Goal: Transaction & Acquisition: Purchase product/service

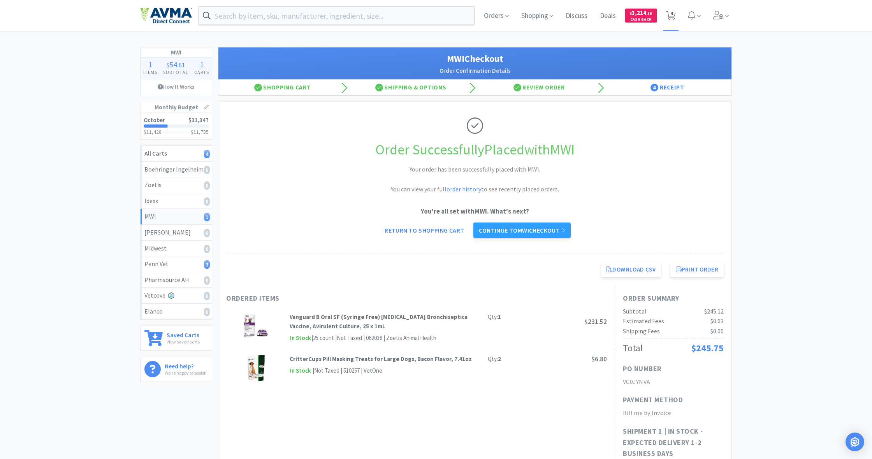
click at [673, 16] on icon at bounding box center [671, 15] width 10 height 9
select select "1"
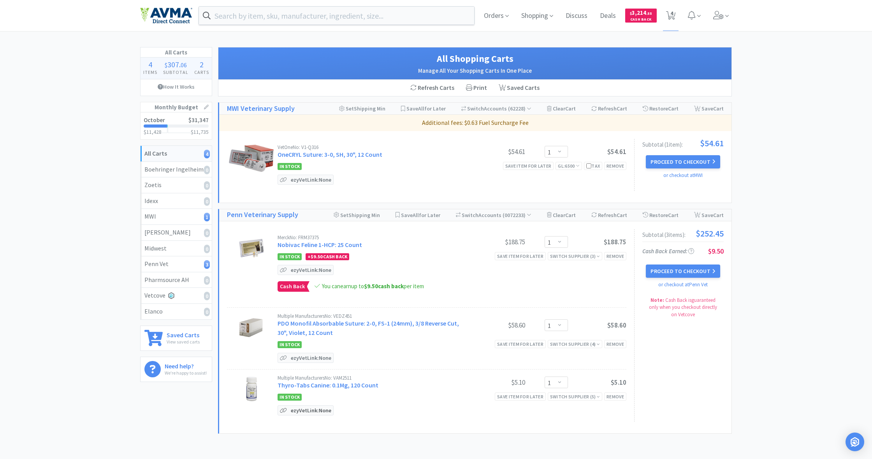
click at [311, 409] on p "ezyVet Link: None" at bounding box center [311, 410] width 44 height 9
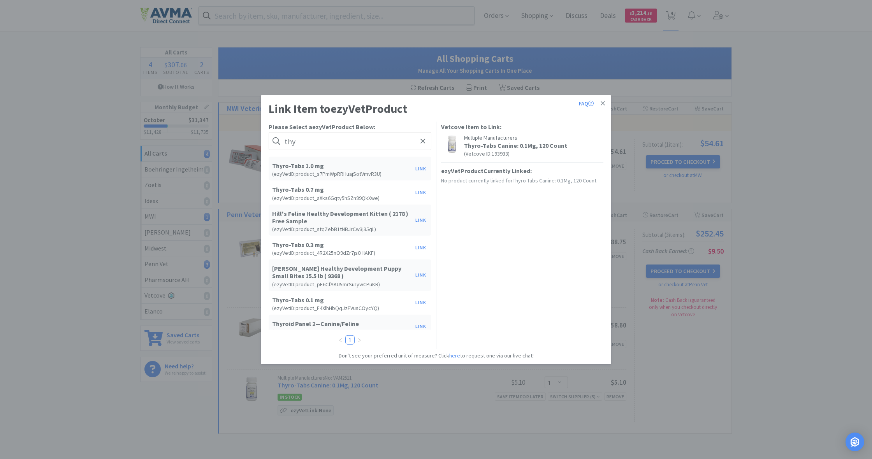
scroll to position [210, 0]
type input "thy"
click at [417, 298] on button "Link" at bounding box center [420, 303] width 19 height 11
click at [556, 231] on span at bounding box center [554, 234] width 8 height 6
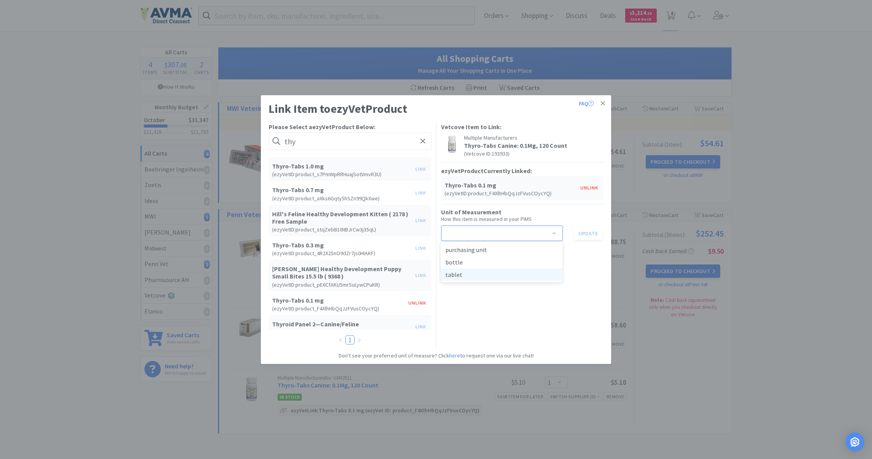
drag, startPoint x: 483, startPoint y: 276, endPoint x: 491, endPoint y: 276, distance: 8.2
click at [483, 276] on li "tablet" at bounding box center [501, 274] width 122 height 12
click at [587, 234] on button "Update" at bounding box center [587, 232] width 29 height 13
click at [602, 103] on icon at bounding box center [602, 103] width 4 height 4
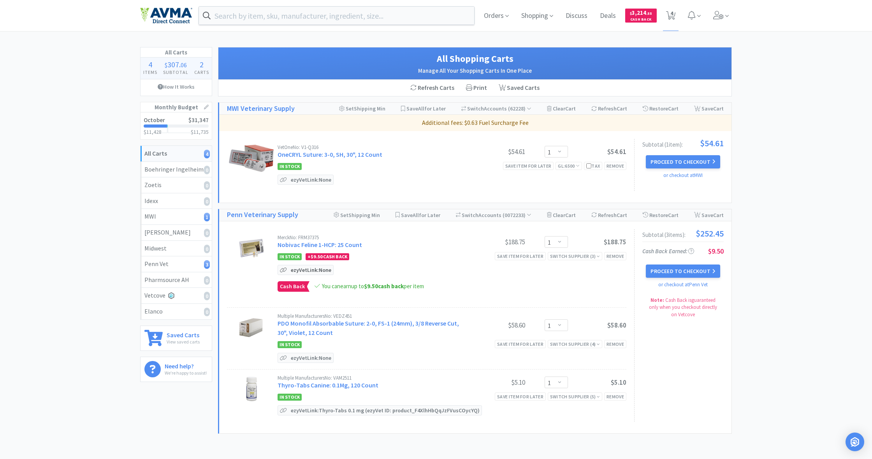
click at [308, 269] on p "ezyVet Link: None" at bounding box center [311, 269] width 44 height 9
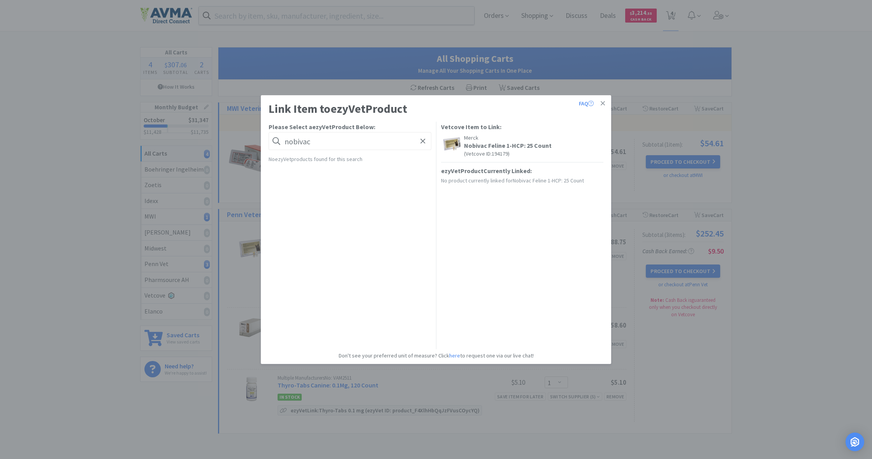
drag, startPoint x: 314, startPoint y: 142, endPoint x: 282, endPoint y: 140, distance: 31.6
click at [282, 140] on form "nobivac" at bounding box center [349, 141] width 163 height 18
type input "nobivac"
drag, startPoint x: 284, startPoint y: 140, endPoint x: 309, endPoint y: 144, distance: 25.2
click at [309, 144] on form "nobivac" at bounding box center [349, 141] width 163 height 18
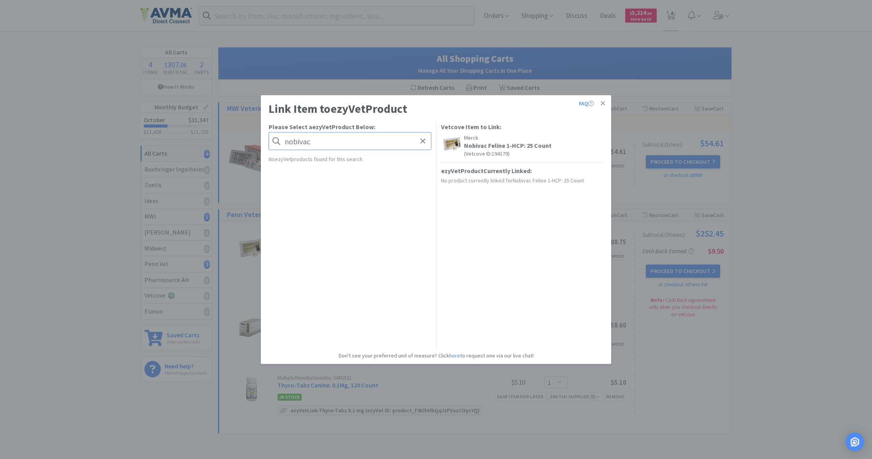
click at [312, 143] on input "nobivac" at bounding box center [349, 141] width 163 height 18
drag, startPoint x: 312, startPoint y: 142, endPoint x: 283, endPoint y: 142, distance: 29.2
click at [283, 142] on form "nobivac" at bounding box center [349, 141] width 163 height 18
drag, startPoint x: 285, startPoint y: 141, endPoint x: 323, endPoint y: 145, distance: 37.6
click at [323, 145] on input "nobivac" at bounding box center [349, 141] width 163 height 18
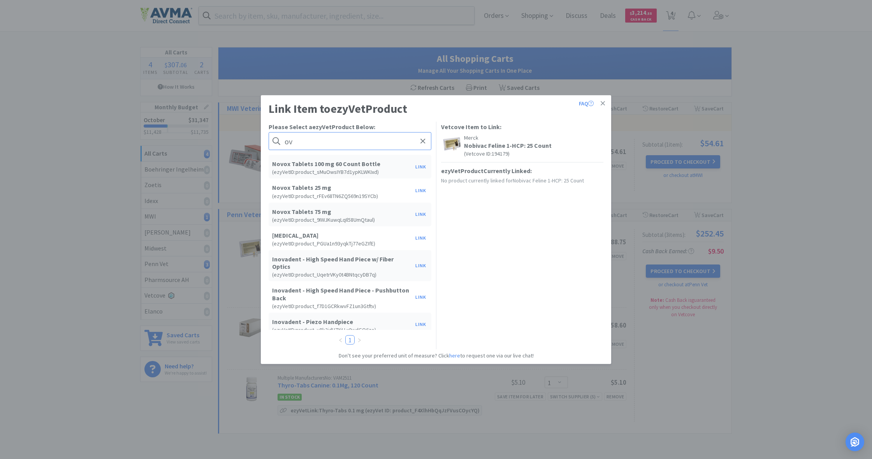
type input "v"
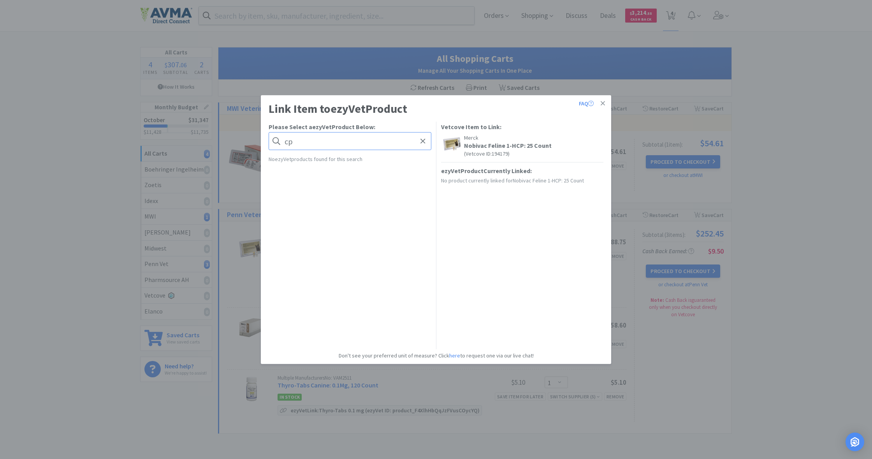
type input "p"
click at [605, 103] on link at bounding box center [603, 103] width 14 height 17
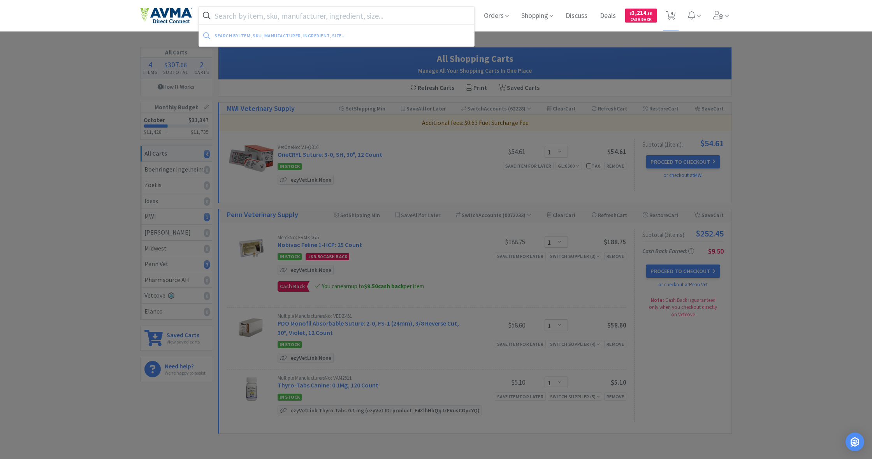
click at [252, 14] on input "text" at bounding box center [336, 16] width 275 height 18
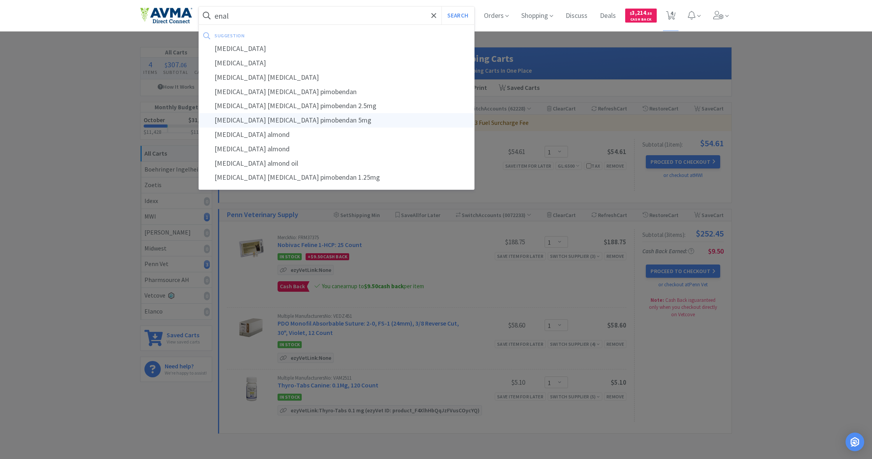
click at [255, 118] on div "[MEDICAL_DATA] [MEDICAL_DATA] pimobendan 5mg" at bounding box center [336, 120] width 275 height 14
type input "[MEDICAL_DATA] [MEDICAL_DATA] pimobendan 5mg"
select select "1"
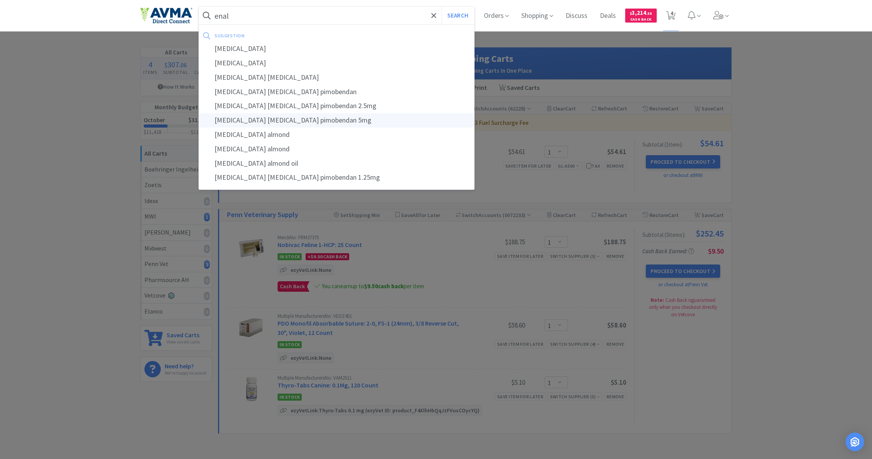
select select "1"
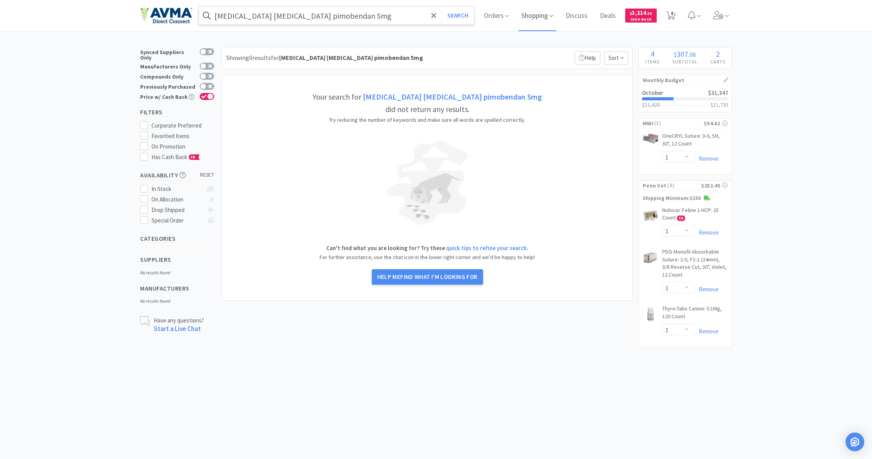
click at [531, 14] on span "Shopping" at bounding box center [537, 15] width 38 height 31
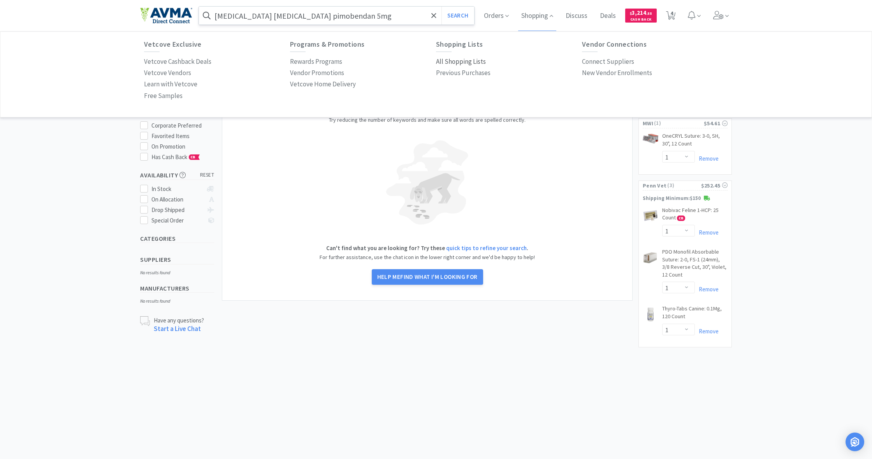
click at [449, 65] on p "All Shopping Lists" at bounding box center [461, 61] width 50 height 11
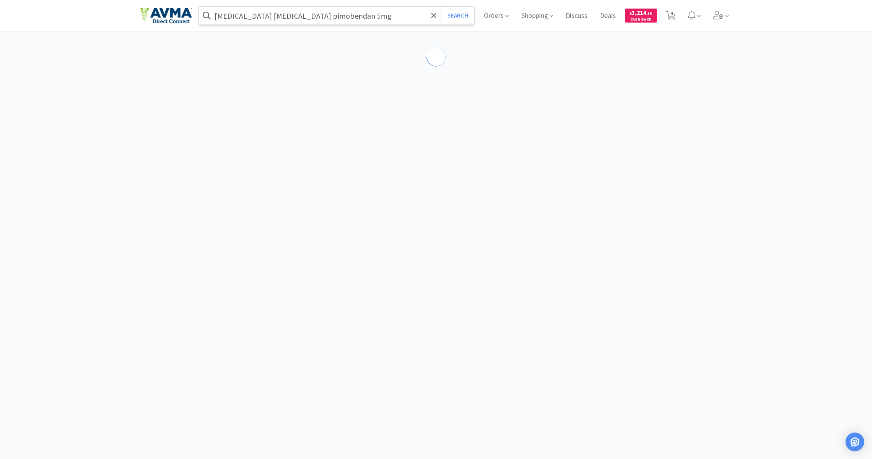
select select "1"
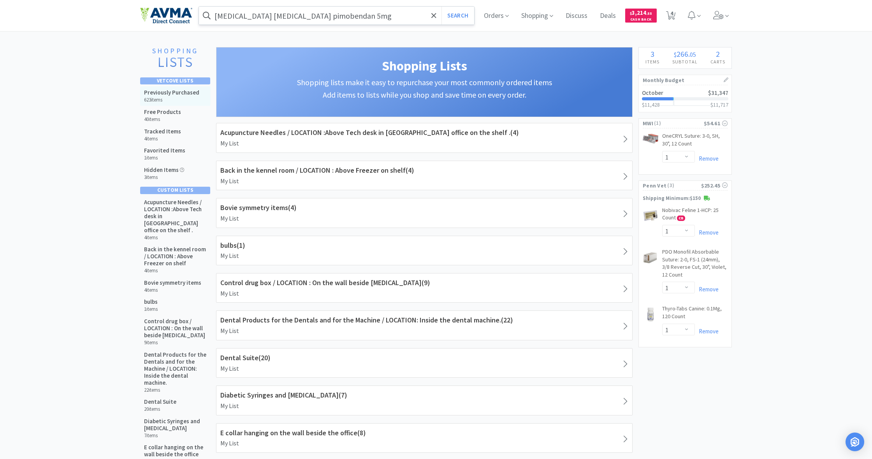
click at [178, 92] on h5 "Previously Purchased" at bounding box center [171, 92] width 55 height 7
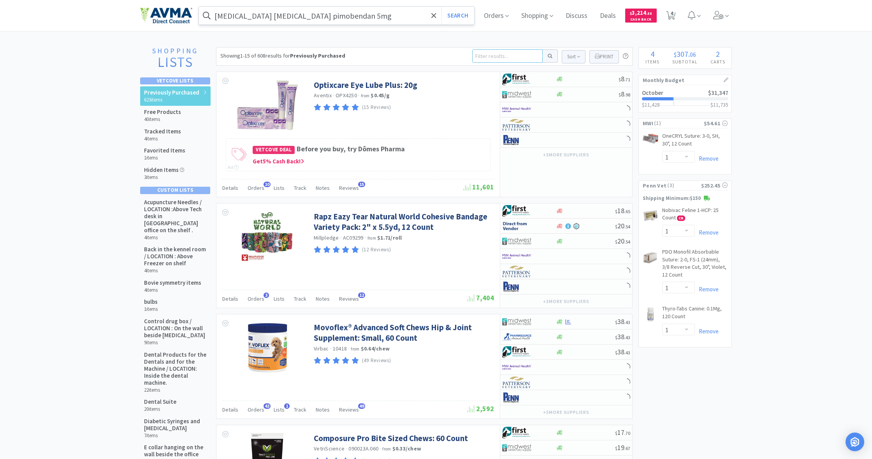
click at [482, 56] on input at bounding box center [507, 55] width 70 height 13
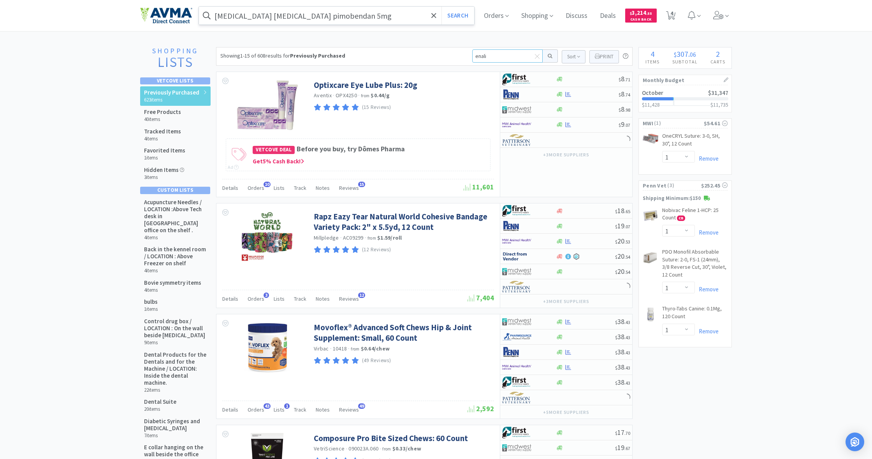
type input "Denali"
drag, startPoint x: 473, startPoint y: 56, endPoint x: 519, endPoint y: 61, distance: 46.9
click at [519, 61] on input "Denali" at bounding box center [507, 55] width 70 height 13
type input "enalipril"
click at [549, 56] on button at bounding box center [549, 55] width 15 height 13
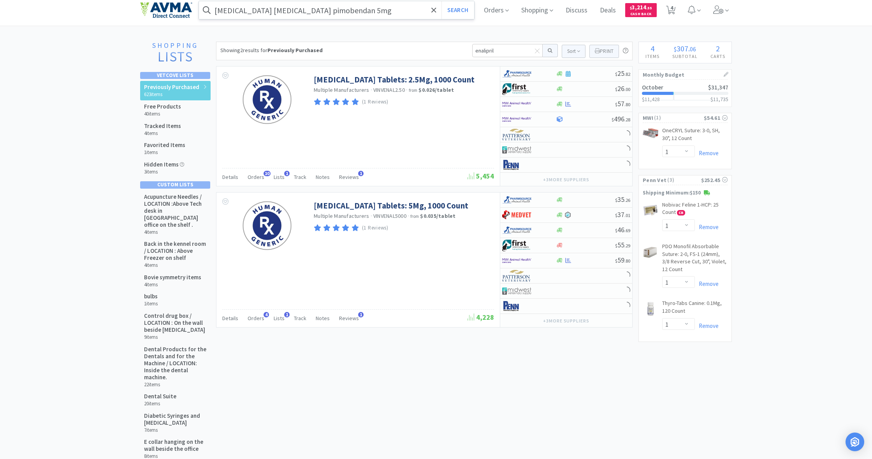
scroll to position [10, 0]
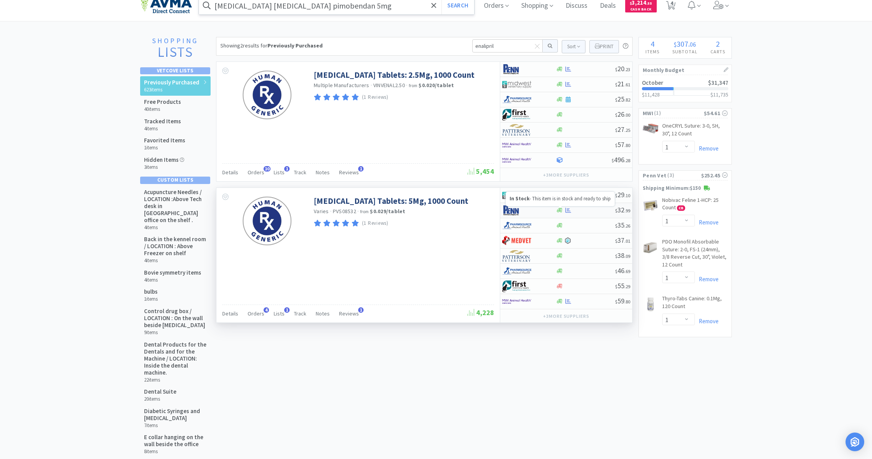
click at [559, 210] on icon at bounding box center [559, 210] width 6 height 5
select select "1"
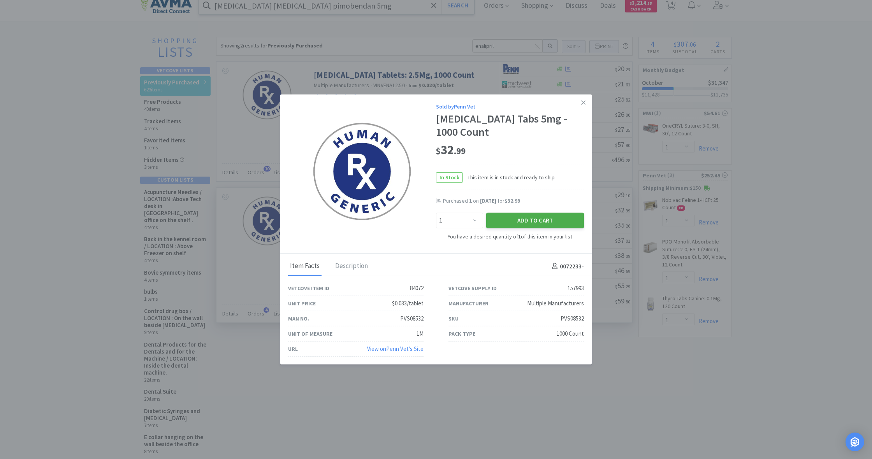
click at [552, 224] on button "Add to Cart" at bounding box center [535, 221] width 98 height 16
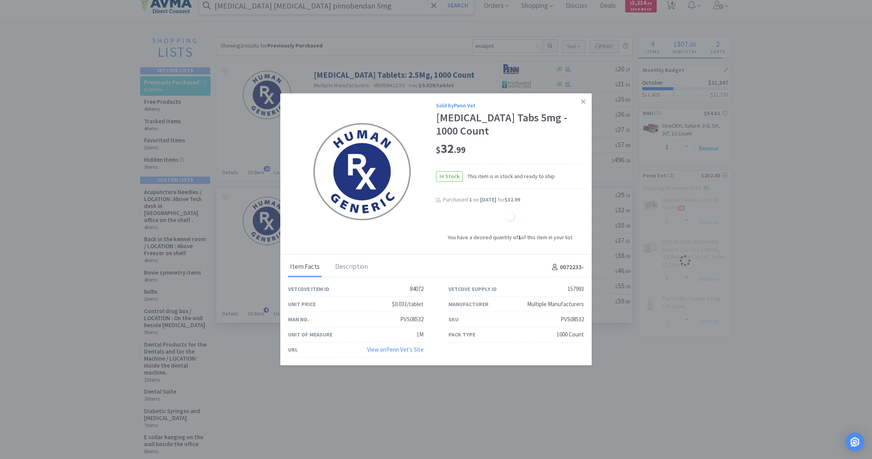
select select "1"
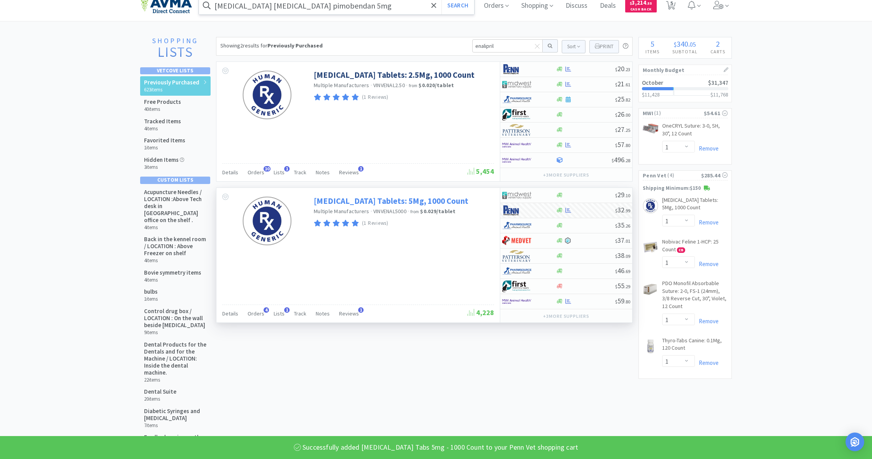
click at [384, 203] on link "[MEDICAL_DATA] Tablets: 5Mg, 1000 Count" at bounding box center [391, 201] width 154 height 11
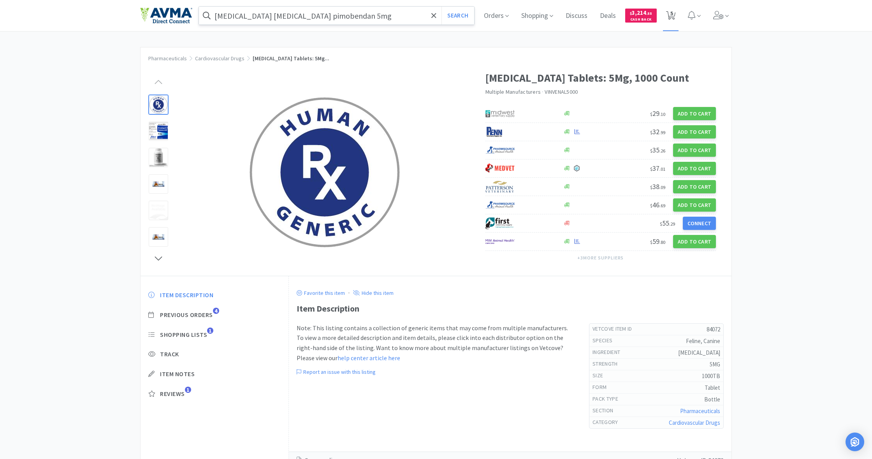
scroll to position [3, 0]
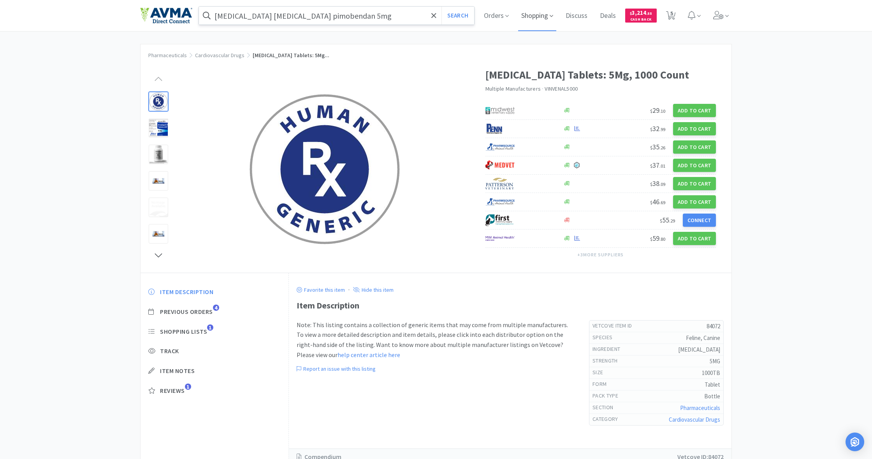
click at [533, 14] on span "Shopping" at bounding box center [537, 15] width 38 height 31
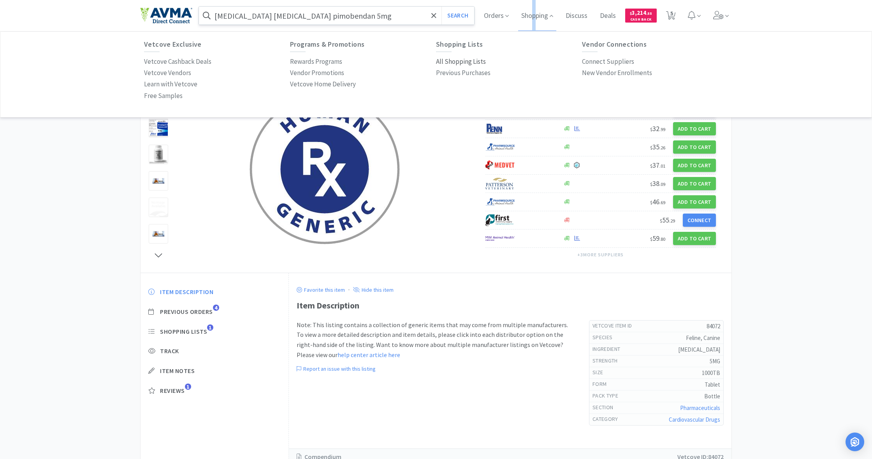
drag, startPoint x: 454, startPoint y: 61, endPoint x: 449, endPoint y: 63, distance: 6.2
click at [454, 61] on p "All Shopping Lists" at bounding box center [461, 61] width 50 height 11
select select "1"
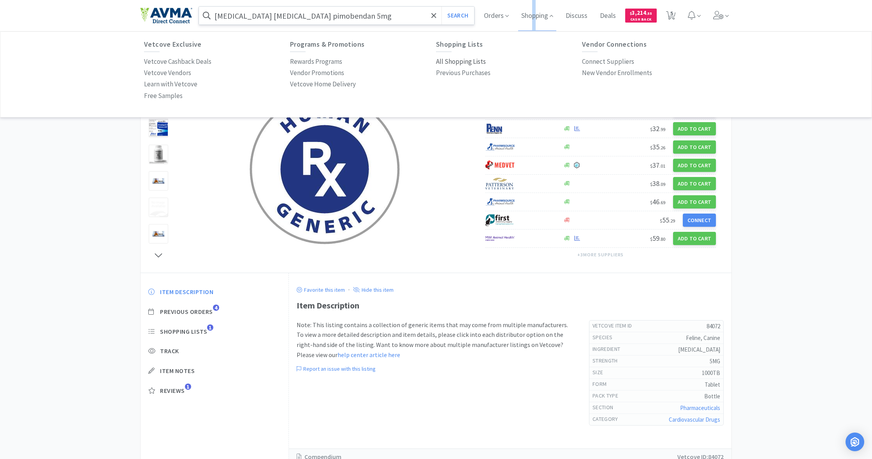
select select "1"
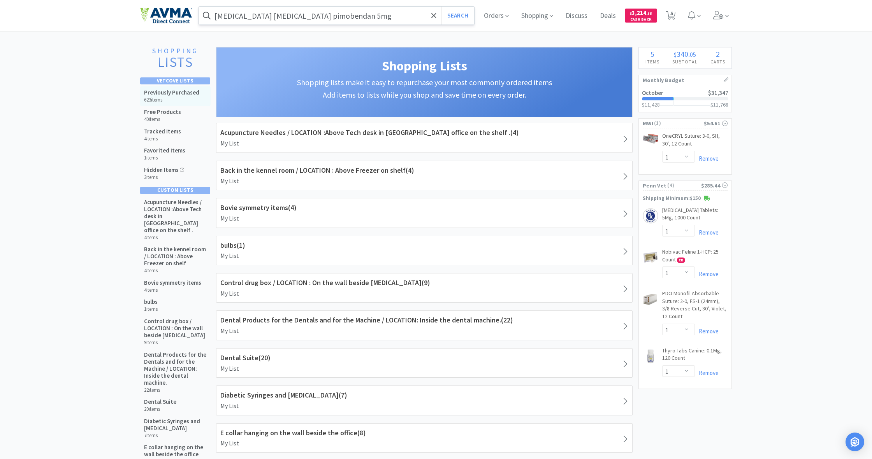
click at [153, 93] on h5 "Previously Purchased" at bounding box center [171, 92] width 55 height 7
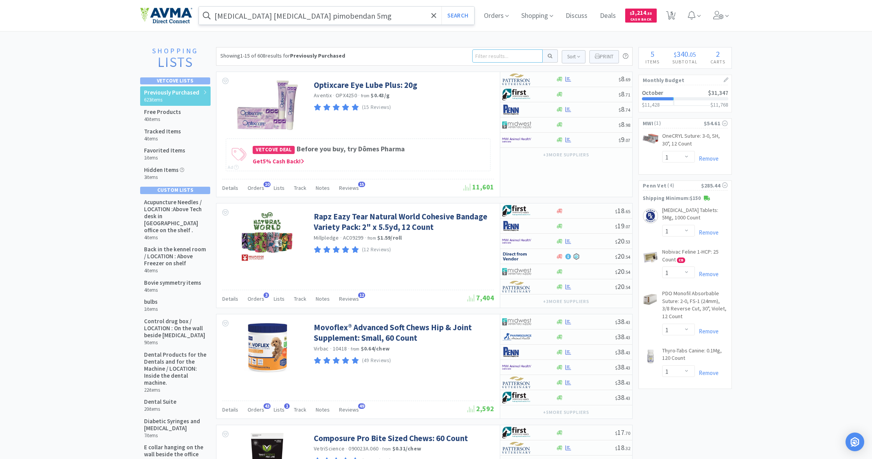
click at [480, 58] on input at bounding box center [507, 55] width 70 height 13
type input "forti"
click at [549, 56] on button at bounding box center [549, 55] width 15 height 13
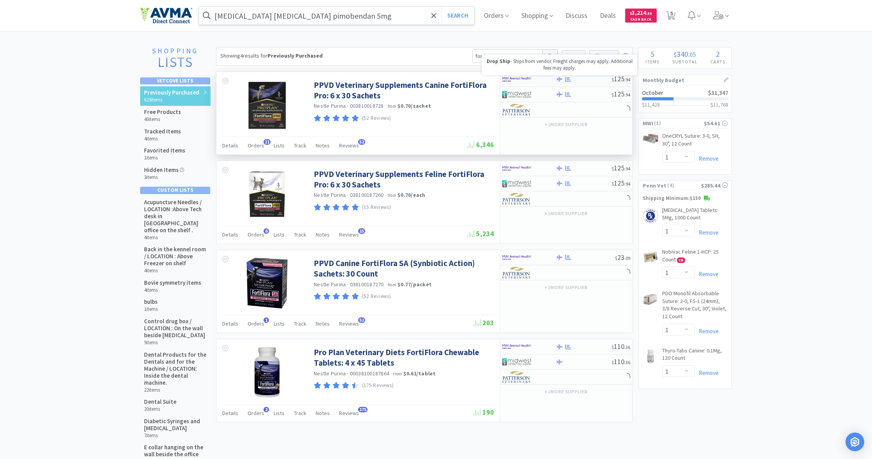
click at [560, 78] on icon at bounding box center [559, 79] width 6 height 6
select select "1"
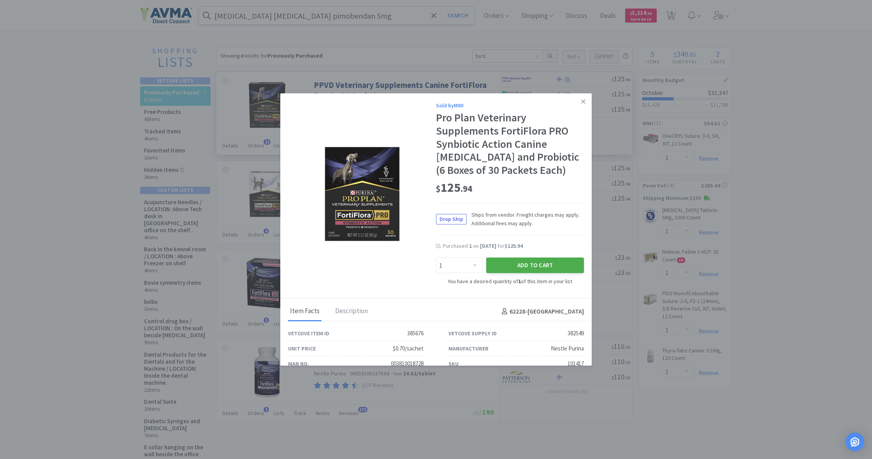
click at [531, 266] on button "Add to Cart" at bounding box center [535, 266] width 98 height 16
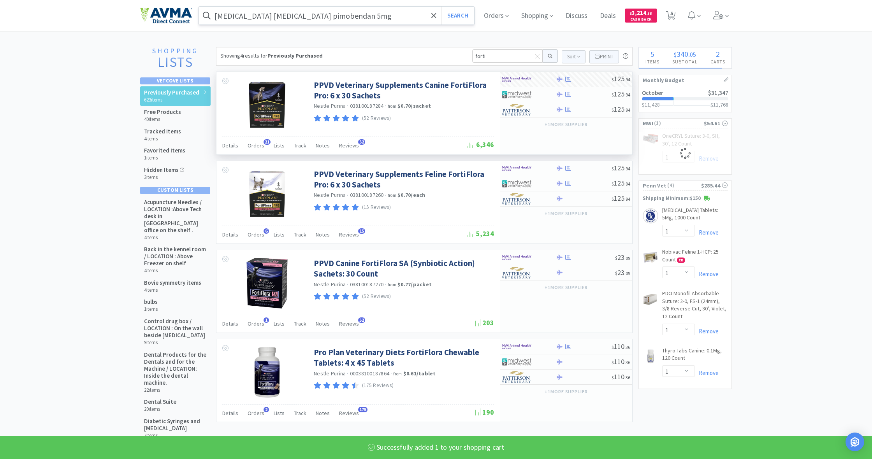
select select "1"
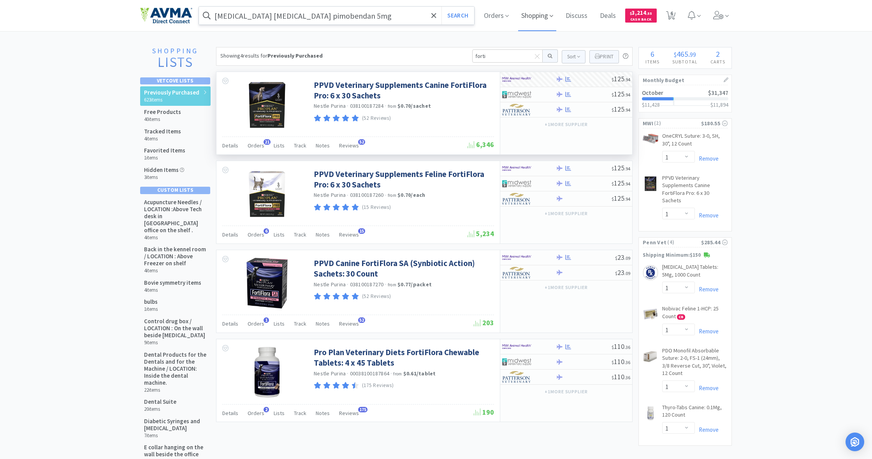
click at [538, 17] on span "Shopping" at bounding box center [537, 15] width 38 height 31
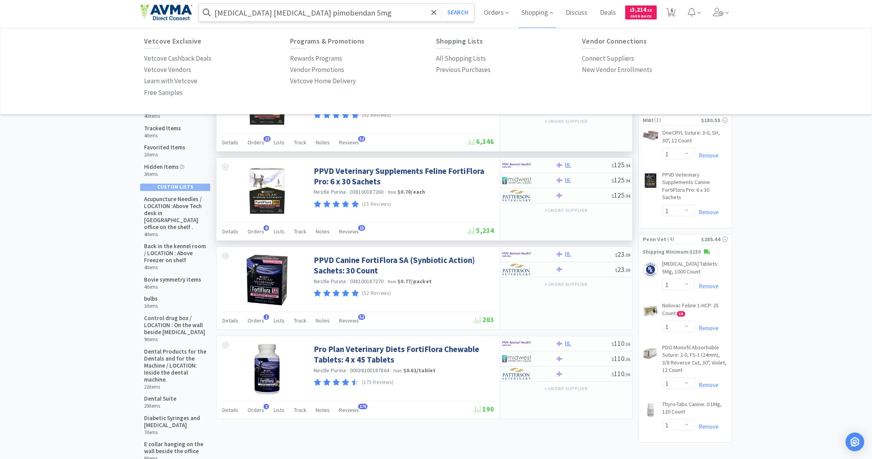
scroll to position [6, 0]
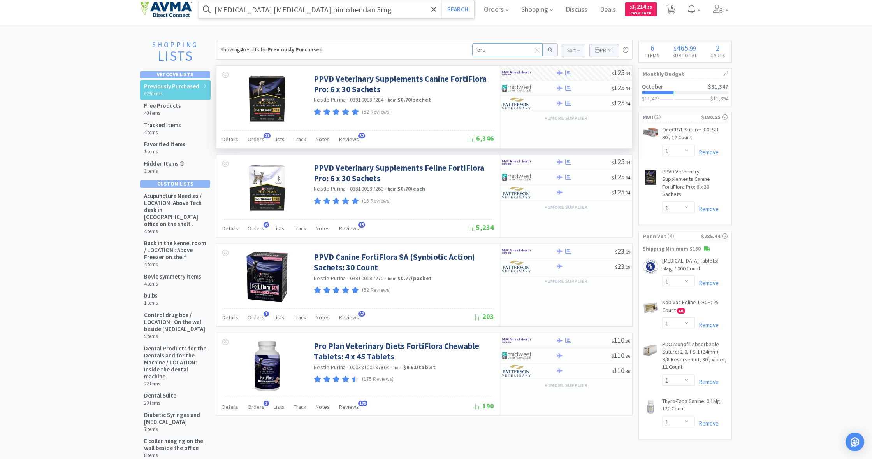
drag, startPoint x: 490, startPoint y: 49, endPoint x: 468, endPoint y: 48, distance: 21.8
click at [472, 48] on input "forti" at bounding box center [507, 49] width 70 height 13
type input "vetbond"
click at [549, 50] on button at bounding box center [549, 49] width 15 height 13
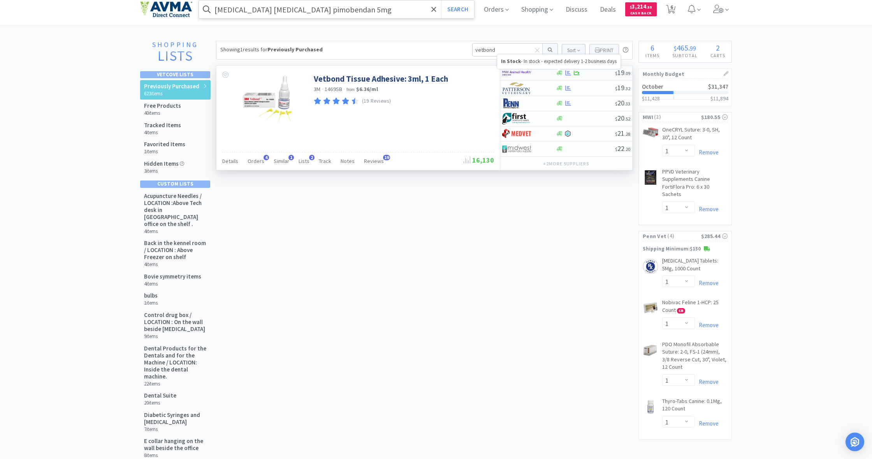
click at [560, 74] on icon at bounding box center [559, 73] width 6 height 5
select select "1"
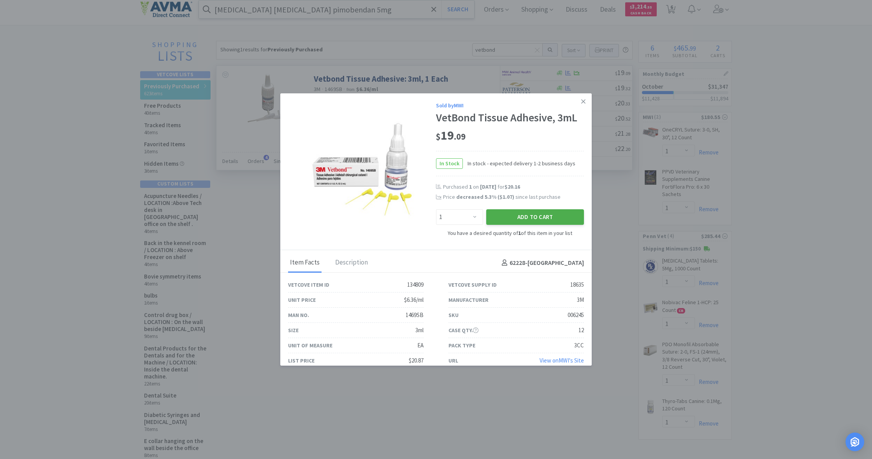
click at [535, 212] on button "Add to Cart" at bounding box center [535, 217] width 98 height 16
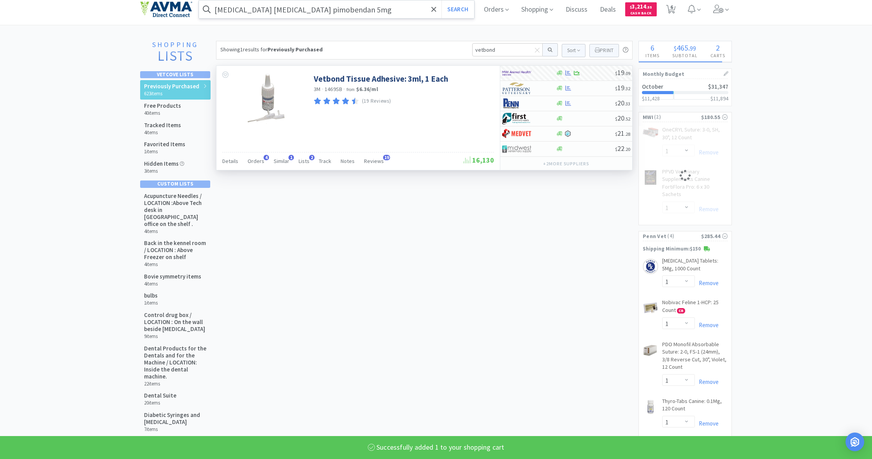
select select "1"
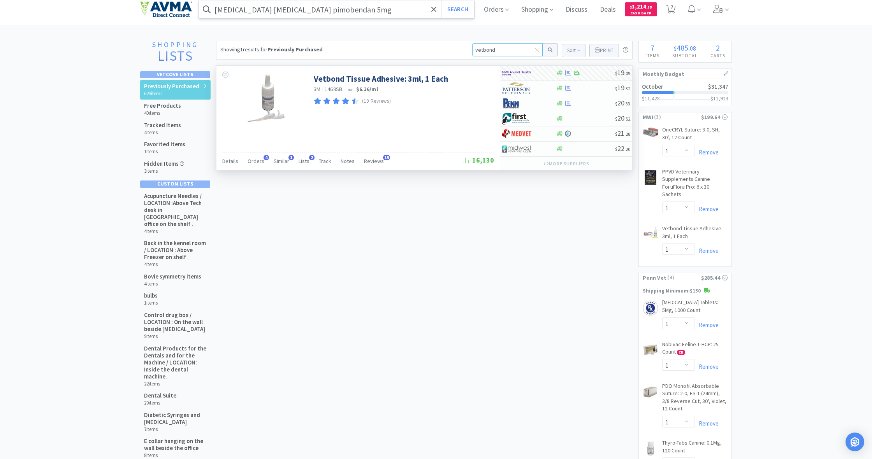
drag, startPoint x: 497, startPoint y: 49, endPoint x: 464, endPoint y: 47, distance: 33.5
click at [464, 47] on div "Showing 1 results for Previously Purchased vetbond Sort Print Previously Purcha…" at bounding box center [424, 50] width 416 height 19
type input "1"
type input "v1v453-20"
click at [549, 50] on button at bounding box center [549, 49] width 15 height 13
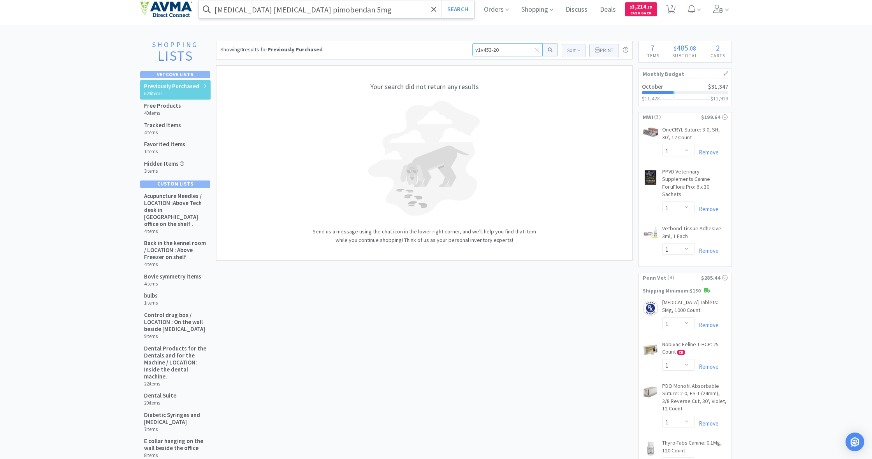
drag, startPoint x: 500, startPoint y: 49, endPoint x: 466, endPoint y: 49, distance: 33.9
click at [466, 49] on div "Showing 0 results for Previously Purchased v1v453-20 Sort Print Previously Purc…" at bounding box center [424, 50] width 416 height 19
type input "v453"
click at [549, 50] on button at bounding box center [549, 49] width 15 height 13
click at [532, 14] on span "Shopping" at bounding box center [537, 9] width 38 height 31
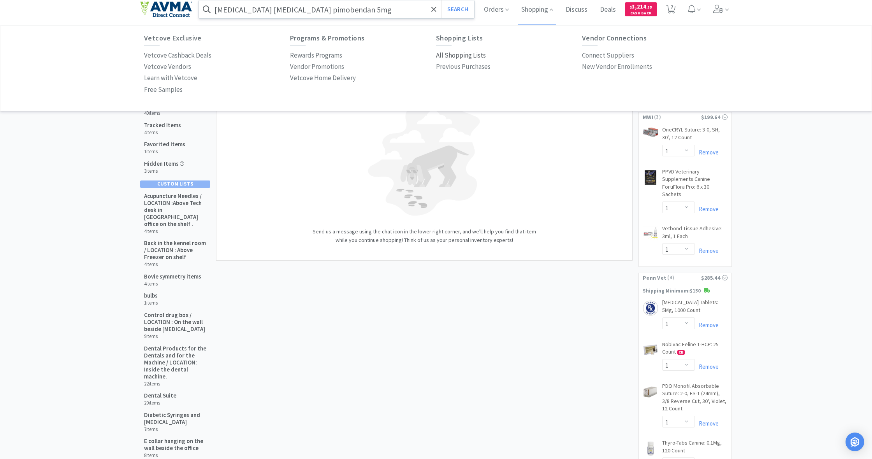
click at [460, 55] on p "All Shopping Lists" at bounding box center [461, 55] width 50 height 11
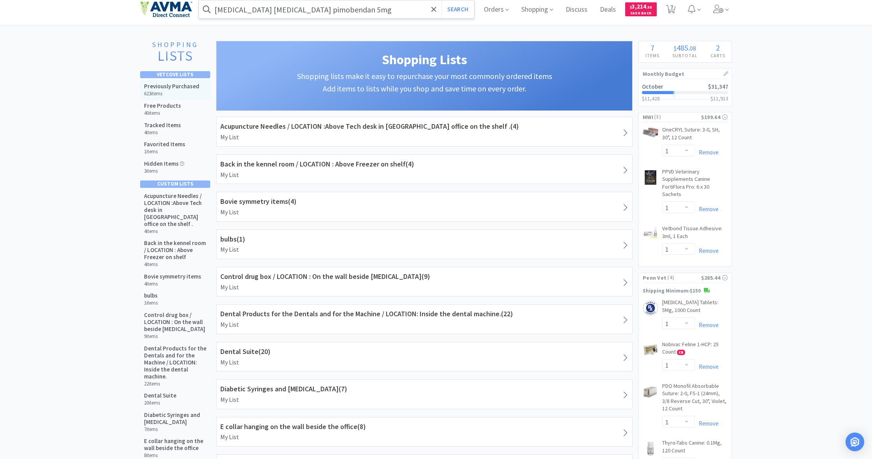
click at [188, 86] on h5 "Previously Purchased" at bounding box center [171, 86] width 55 height 7
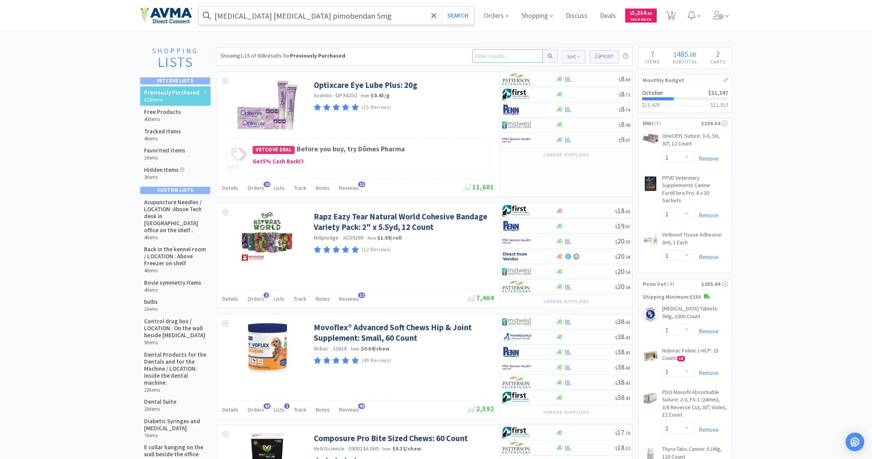
click at [481, 56] on input at bounding box center [507, 55] width 70 height 13
type input "1v453"
click at [549, 56] on button at bounding box center [549, 55] width 15 height 13
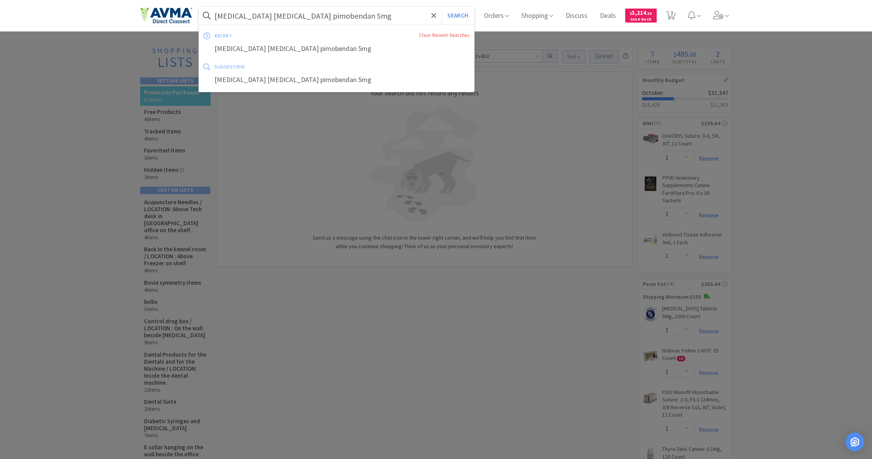
click at [217, 17] on input "[MEDICAL_DATA] [MEDICAL_DATA] pimobendan 5mg" at bounding box center [336, 16] width 275 height 18
drag, startPoint x: 214, startPoint y: 15, endPoint x: 293, endPoint y: 19, distance: 79.1
click at [293, 19] on form "[MEDICAL_DATA] [MEDICAL_DATA] pimobendan 5mg Search" at bounding box center [336, 16] width 275 height 18
click at [330, 17] on input "[MEDICAL_DATA] [MEDICAL_DATA] pimobendan 5mg" at bounding box center [336, 16] width 275 height 18
drag, startPoint x: 347, startPoint y: 17, endPoint x: 192, endPoint y: 15, distance: 154.5
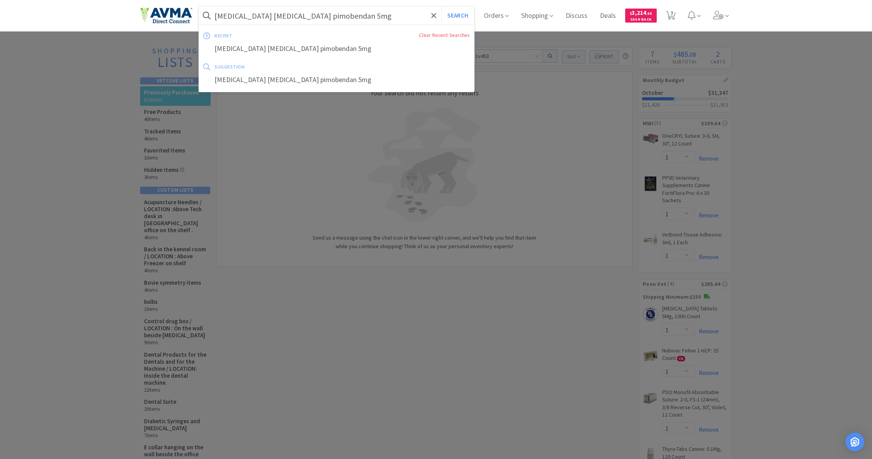
click at [192, 15] on div "[MEDICAL_DATA] [MEDICAL_DATA] pimobendan 5mg Search recent Clear Recent Searche…" at bounding box center [435, 15] width 591 height 31
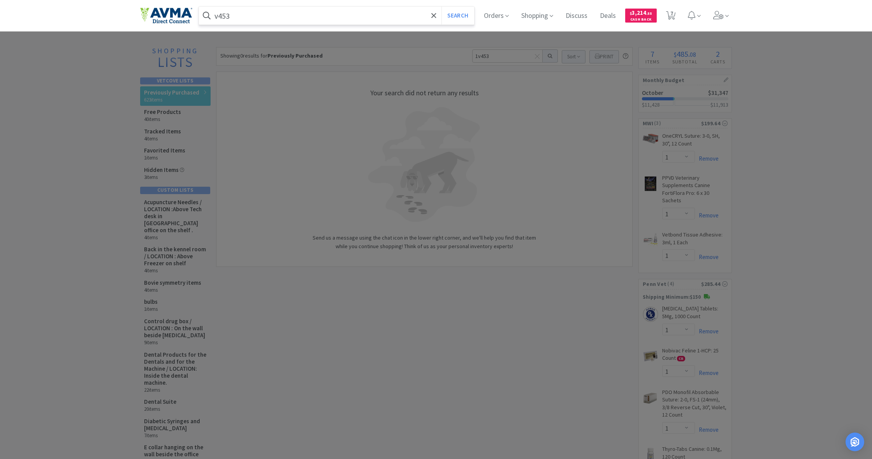
type input "v453"
click at [456, 16] on button "Search" at bounding box center [457, 16] width 32 height 18
select select "1"
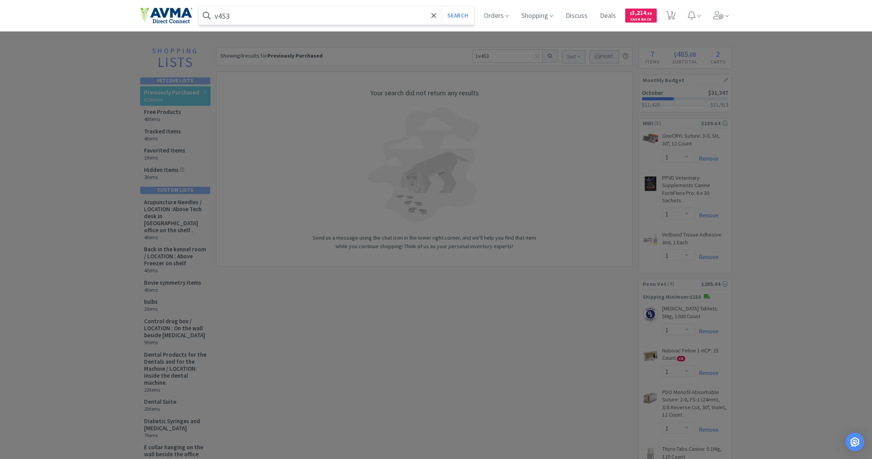
select select "1"
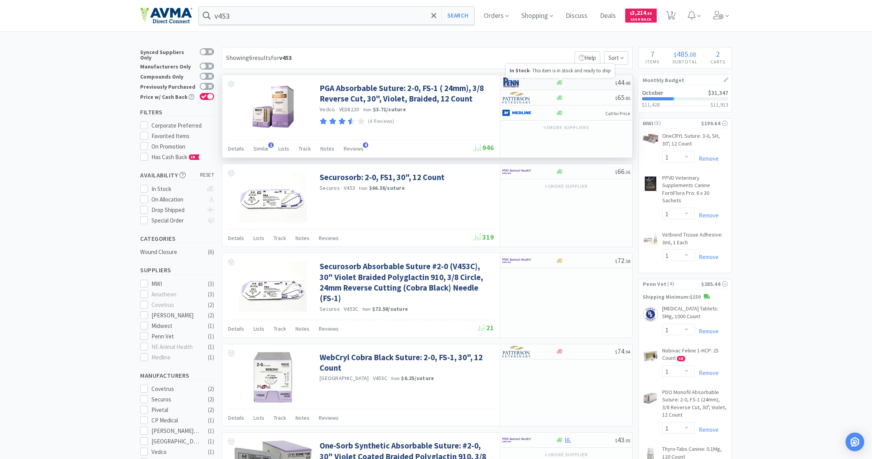
click at [559, 82] on icon at bounding box center [559, 82] width 6 height 5
select select "1"
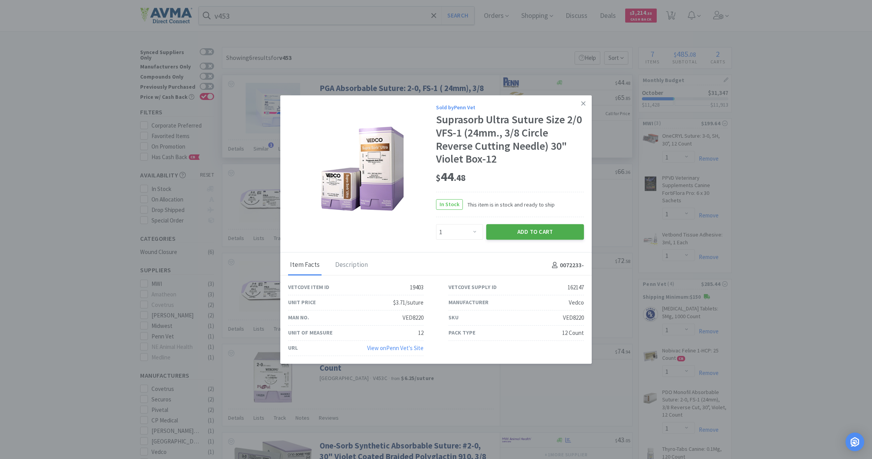
click at [537, 230] on button "Add to Cart" at bounding box center [535, 232] width 98 height 16
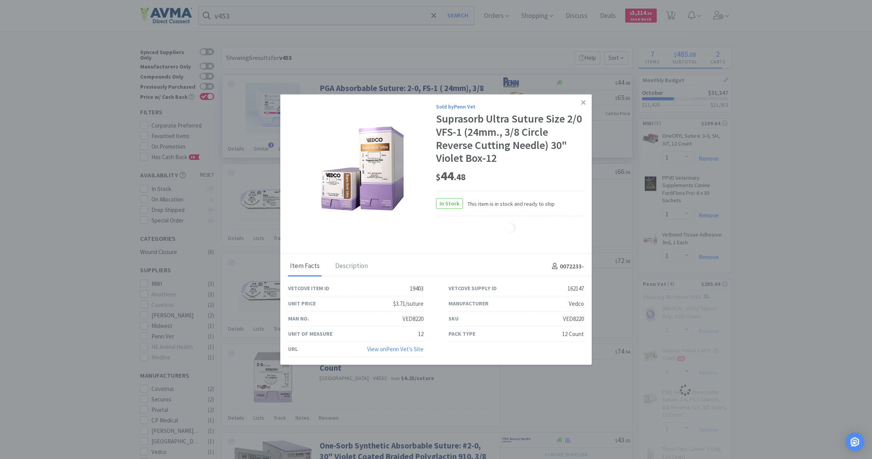
select select "1"
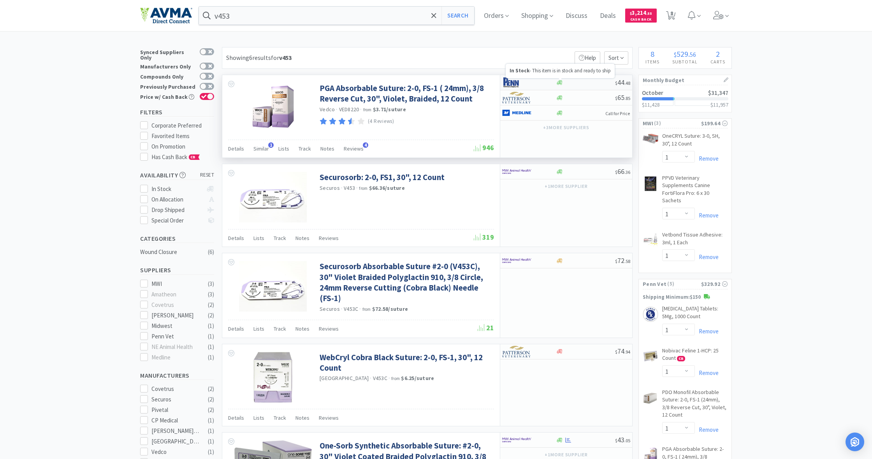
click at [560, 82] on icon at bounding box center [559, 82] width 6 height 5
select select "1"
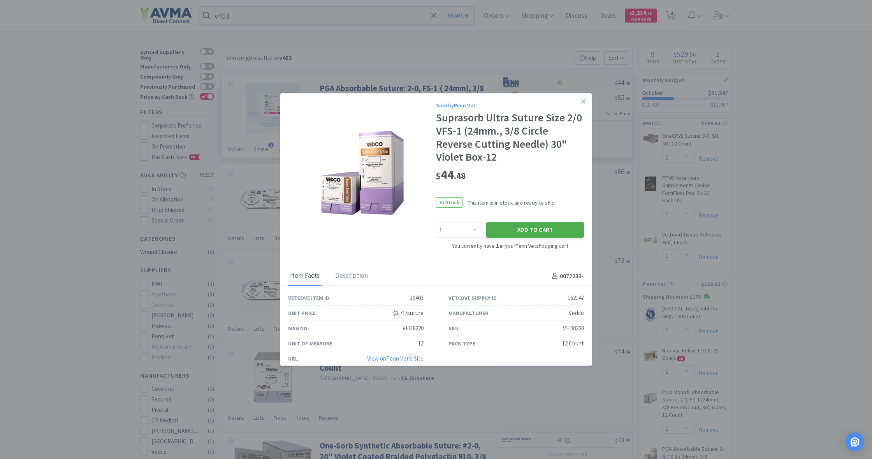
click at [527, 226] on button "Add to Cart" at bounding box center [535, 230] width 98 height 16
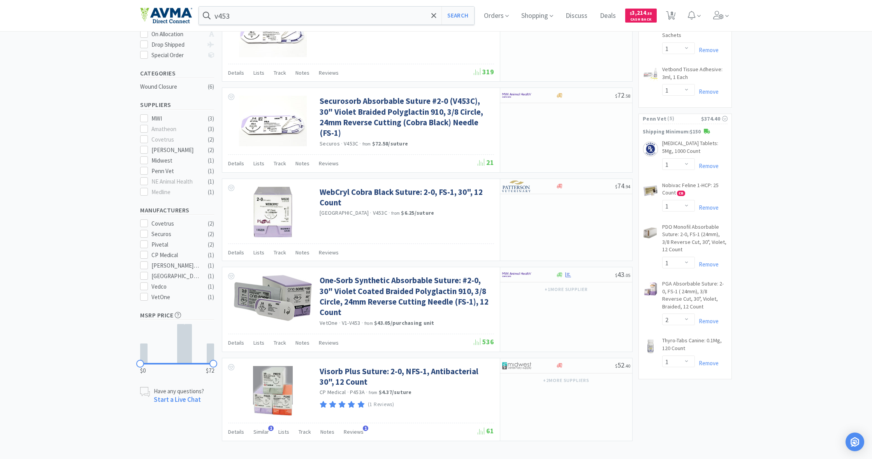
scroll to position [167, 0]
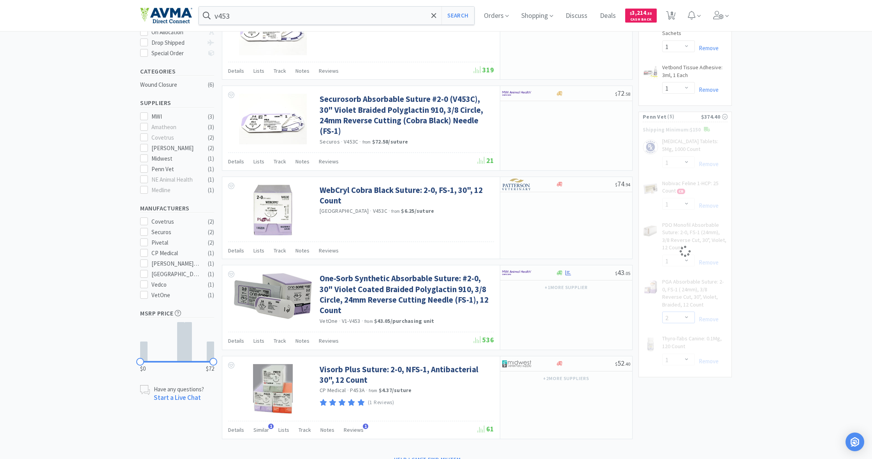
select select "1"
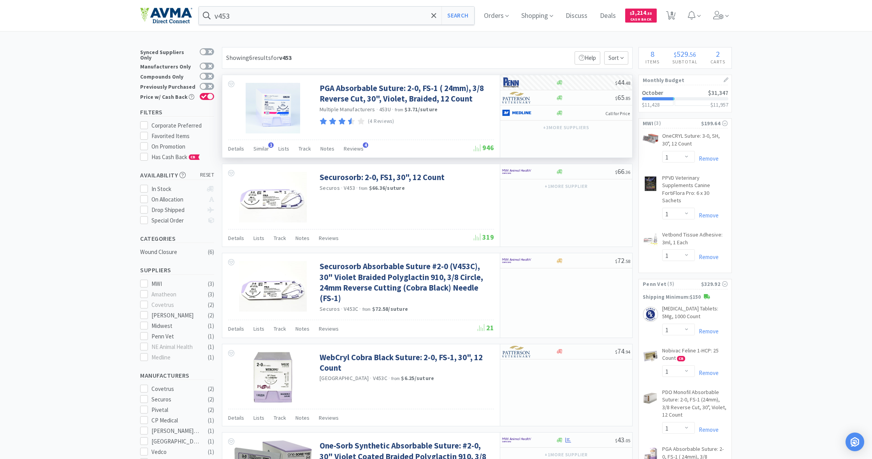
scroll to position [0, 0]
